Goal: Transaction & Acquisition: Book appointment/travel/reservation

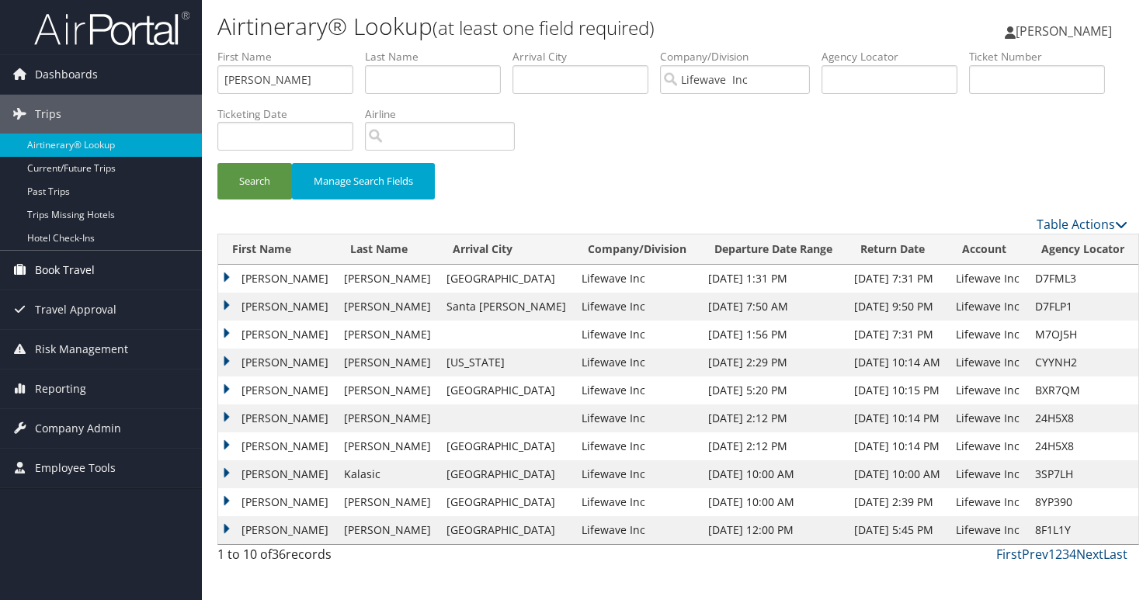
scroll to position [0, 2]
click at [76, 270] on span "Book Travel" at bounding box center [65, 270] width 60 height 39
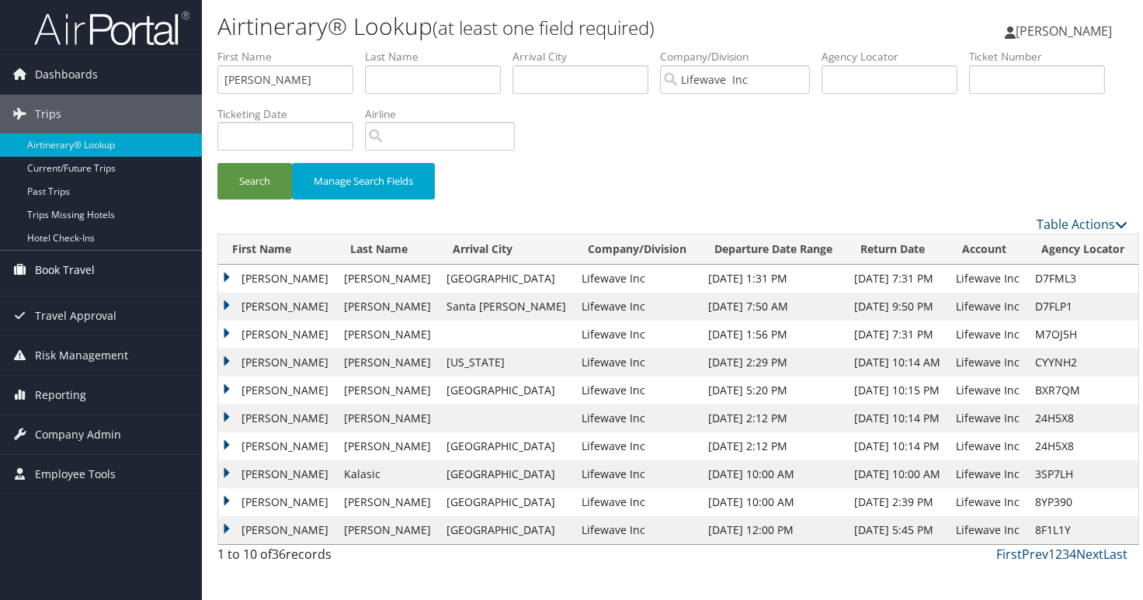
scroll to position [0, 0]
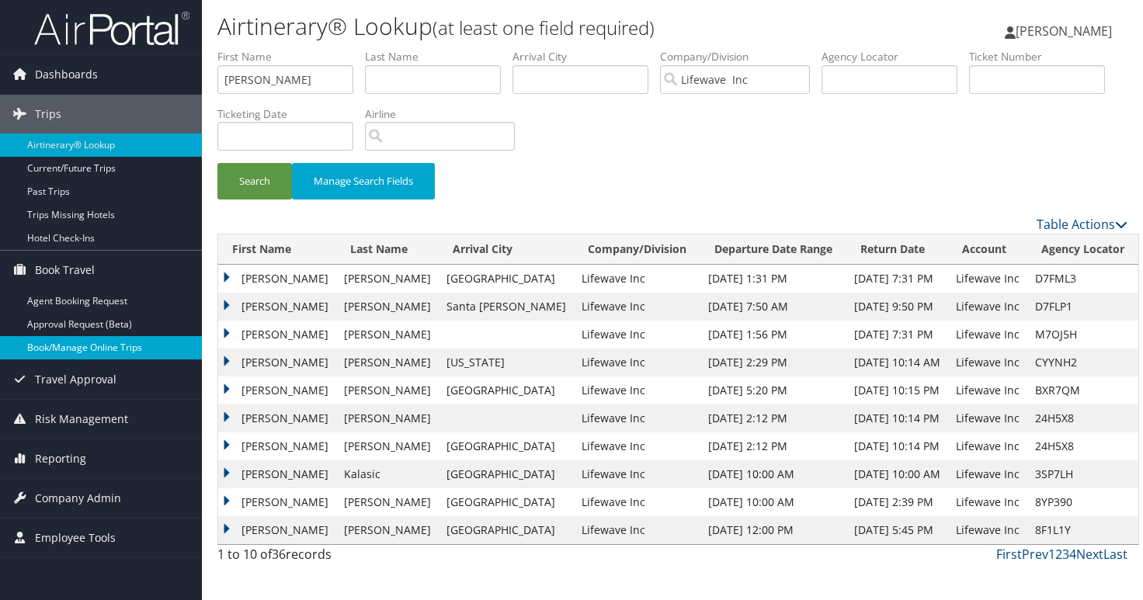
click at [81, 342] on link "Book/Manage Online Trips" at bounding box center [101, 347] width 202 height 23
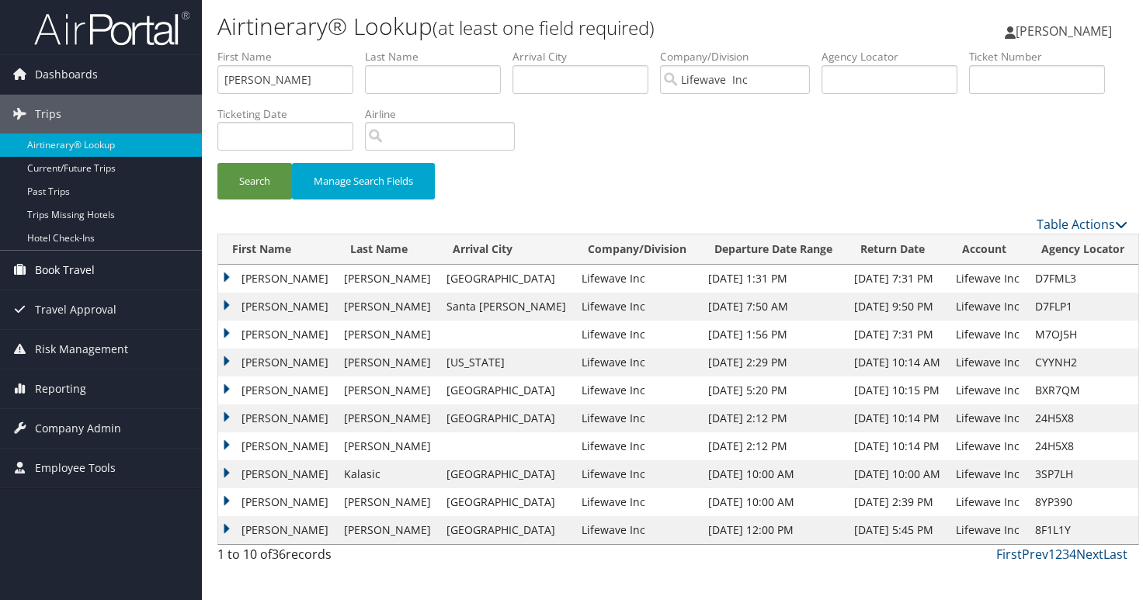
click at [75, 262] on span "Book Travel" at bounding box center [65, 270] width 60 height 39
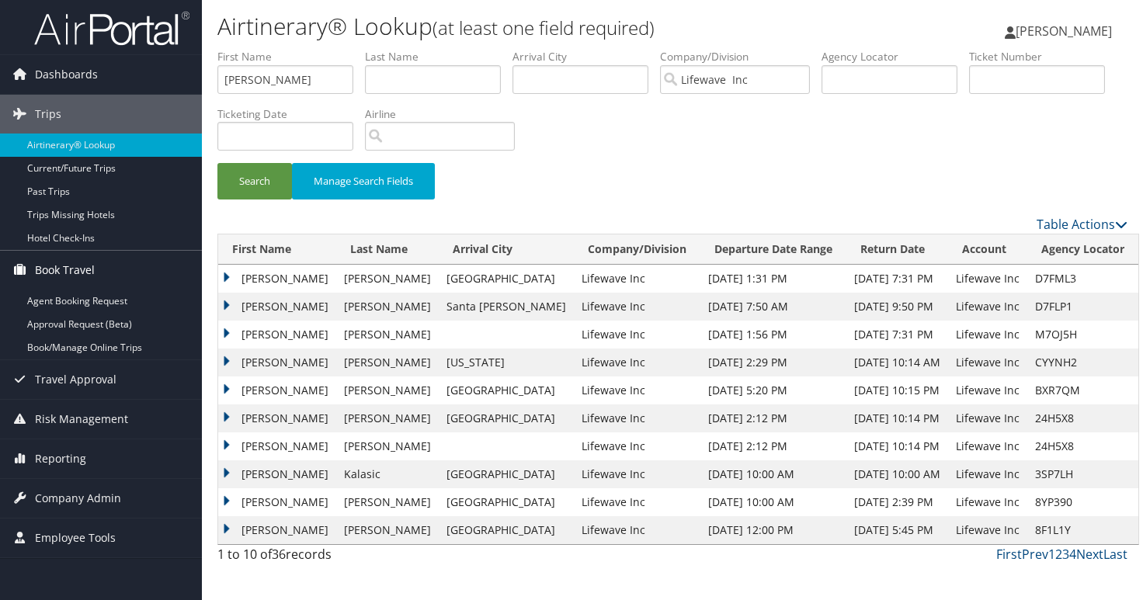
click at [68, 276] on span "Book Travel" at bounding box center [65, 270] width 60 height 39
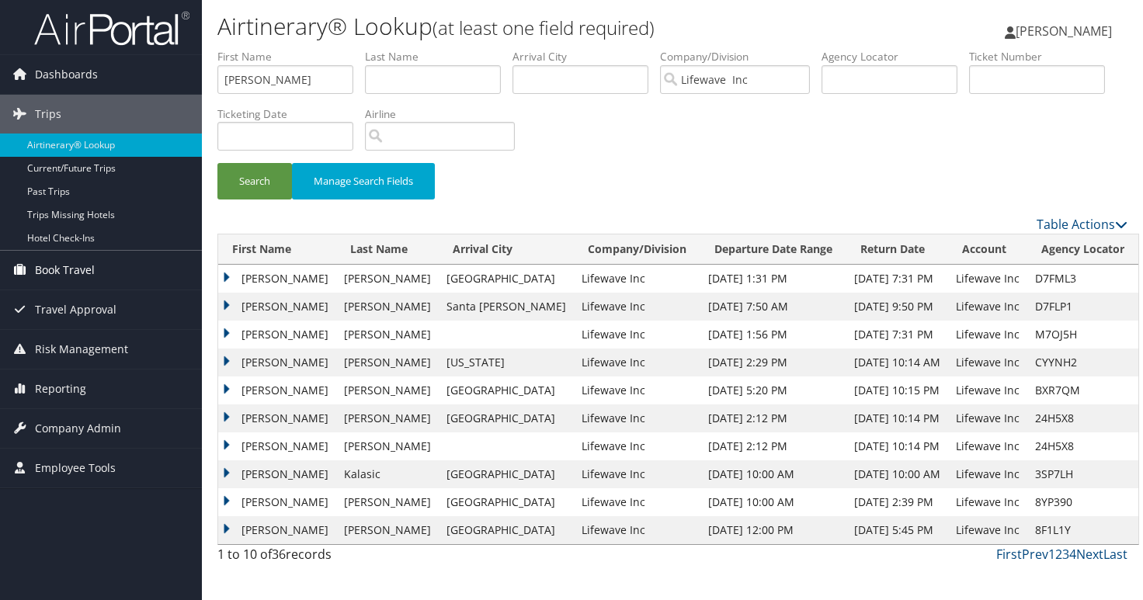
click at [68, 275] on span "Book Travel" at bounding box center [65, 270] width 60 height 39
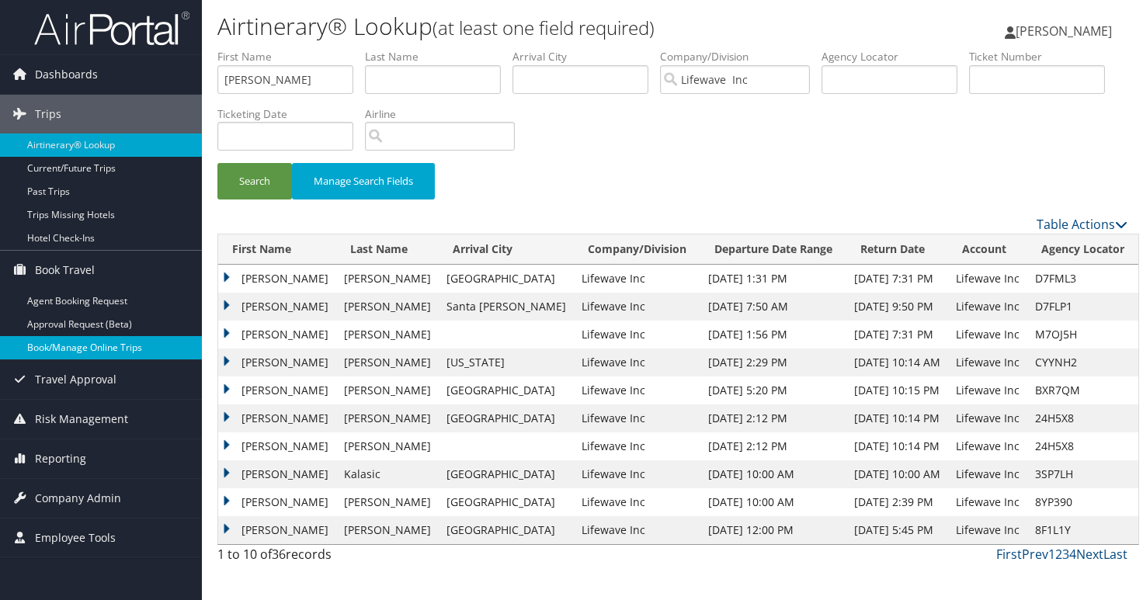
click at [61, 349] on link "Book/Manage Online Trips" at bounding box center [101, 347] width 202 height 23
